Goal: Information Seeking & Learning: Learn about a topic

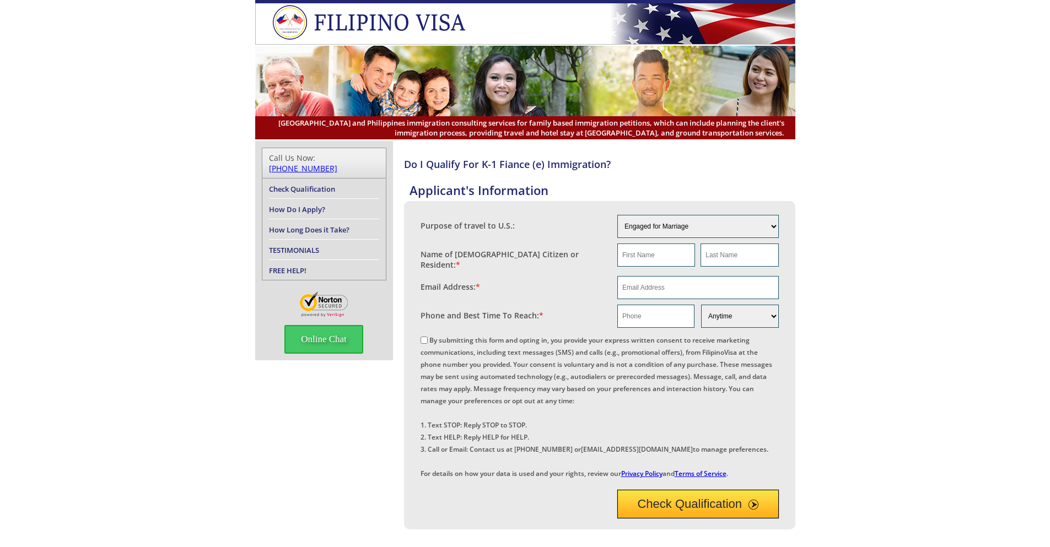
scroll to position [364, 0]
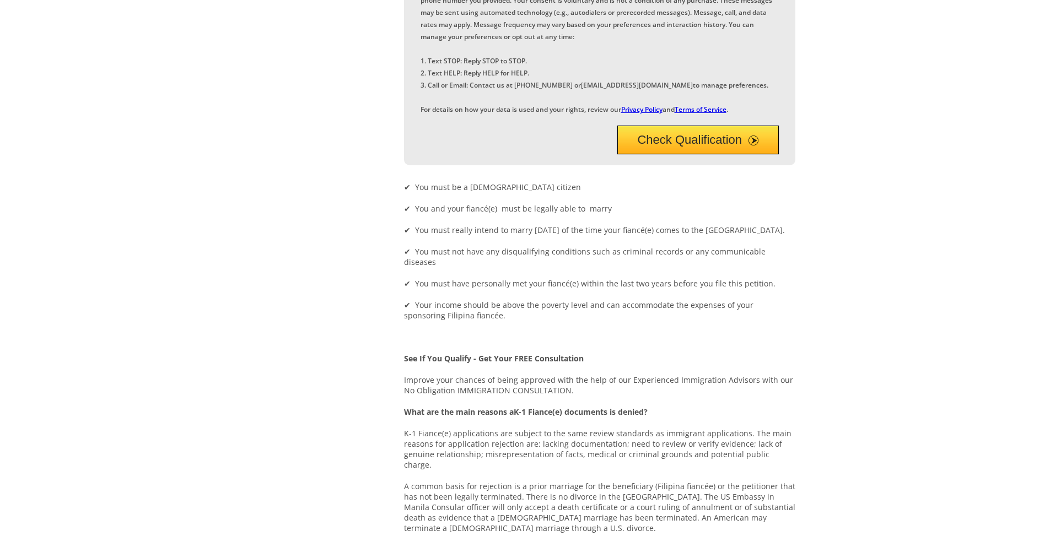
click at [599, 521] on p "A common basis for rejection is a prior marriage for the beneficiary (Filipina …" at bounding box center [599, 507] width 391 height 52
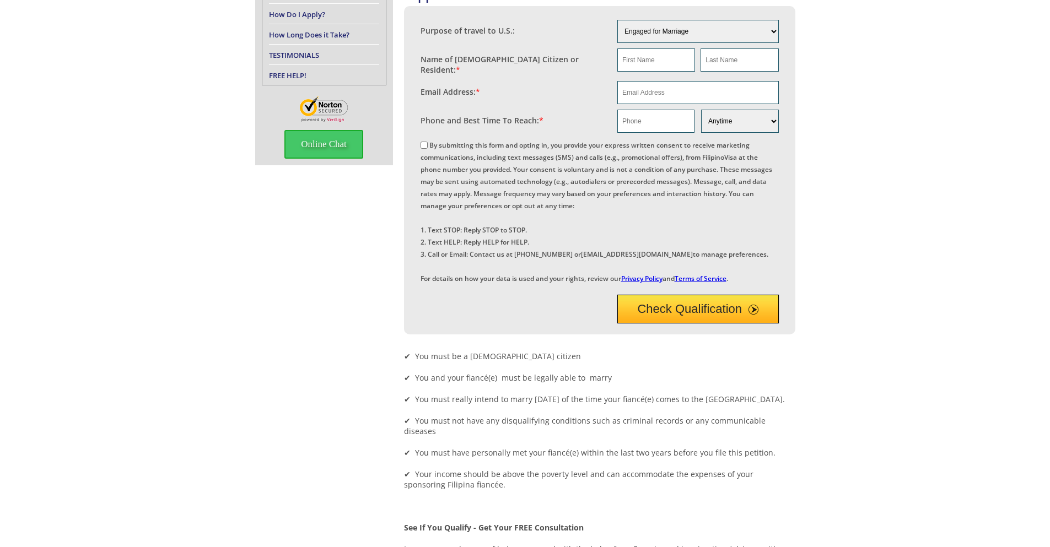
scroll to position [432, 0]
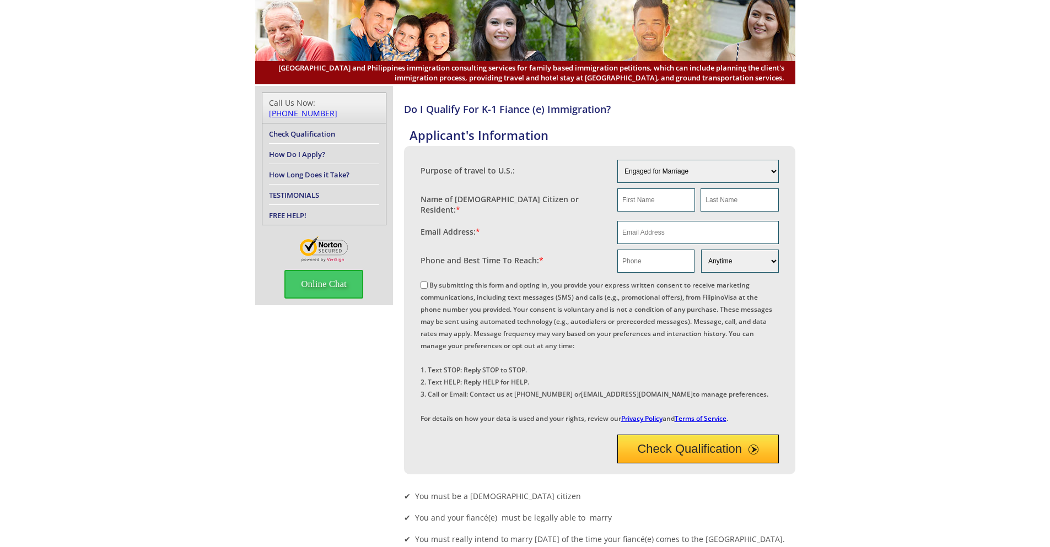
scroll to position [466, 0]
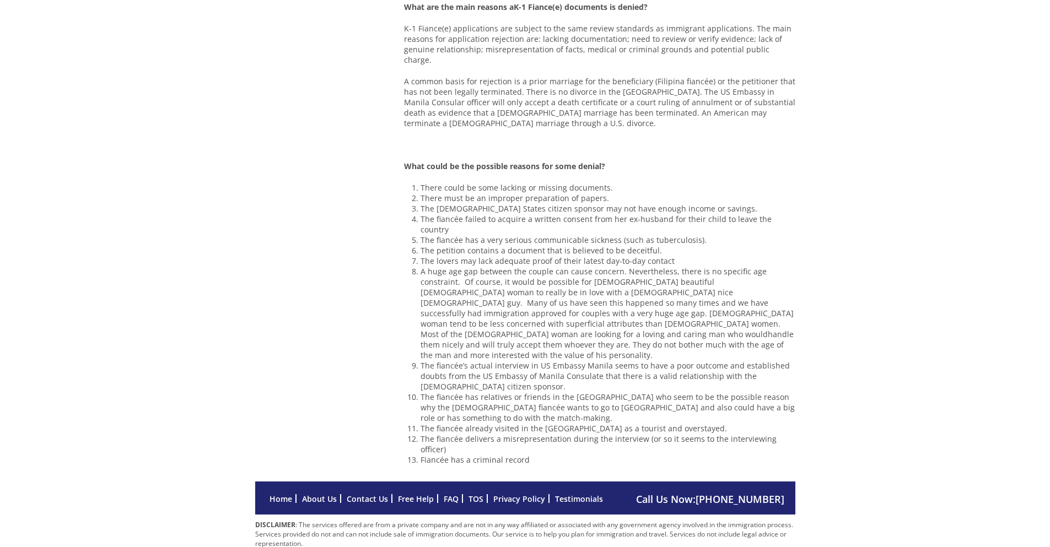
scroll to position [222, 0]
